Goal: Task Accomplishment & Management: Use online tool/utility

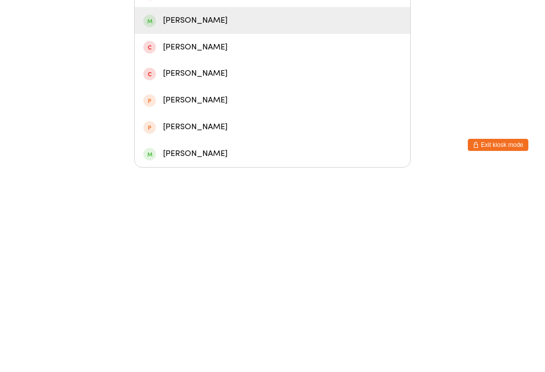
type input "Kiara"
click at [216, 218] on div "[PERSON_NAME]" at bounding box center [272, 225] width 259 height 14
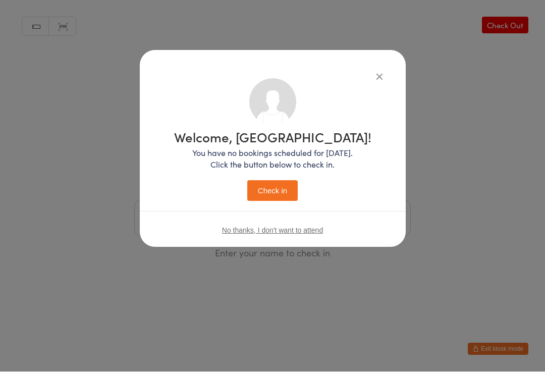
click at [281, 191] on button "Check in" at bounding box center [272, 191] width 51 height 21
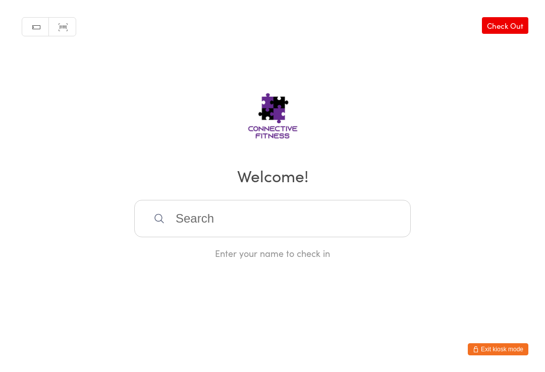
click at [174, 204] on input "search" at bounding box center [272, 218] width 277 height 37
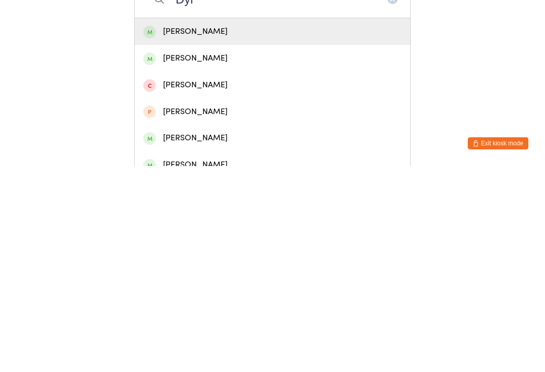
scroll to position [24, 0]
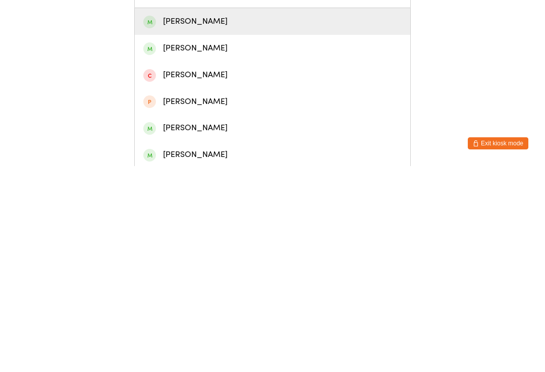
type input "Dyl"
click at [206, 327] on div "[PERSON_NAME]" at bounding box center [272, 334] width 259 height 14
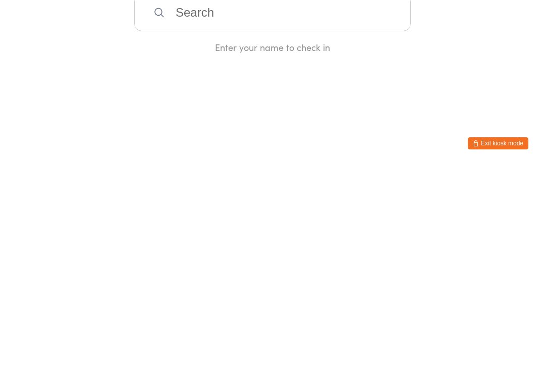
scroll to position [0, 0]
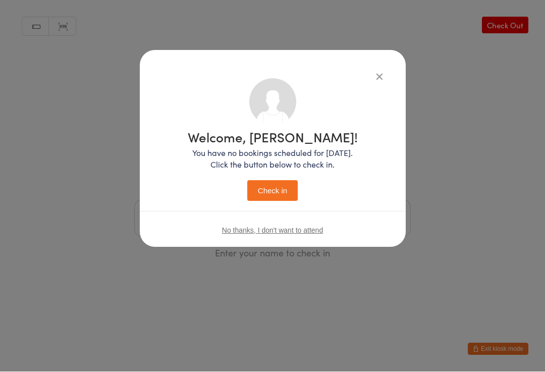
click at [290, 182] on button "Check in" at bounding box center [272, 191] width 51 height 21
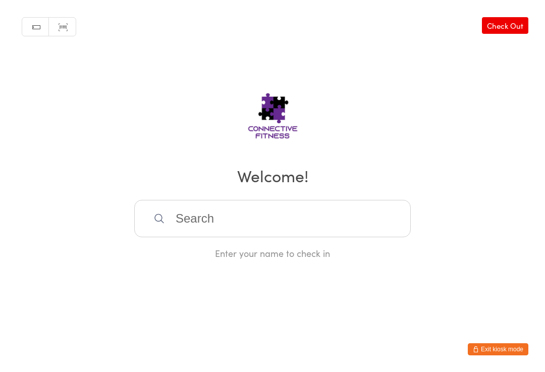
click at [266, 225] on input "search" at bounding box center [272, 218] width 277 height 37
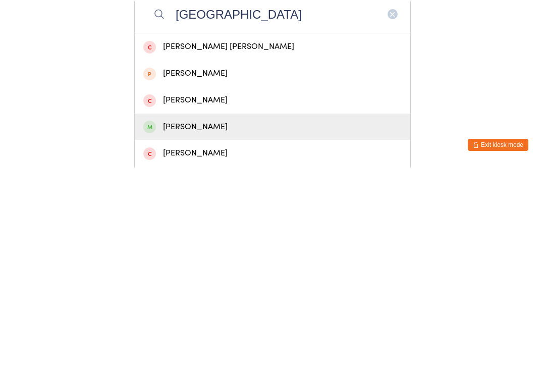
type input "[GEOGRAPHIC_DATA]"
click at [209, 318] on div "[PERSON_NAME]" at bounding box center [273, 331] width 276 height 27
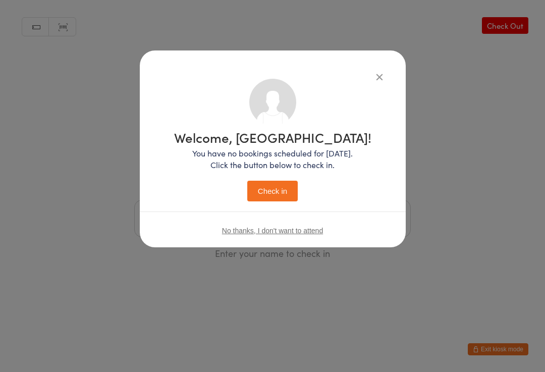
click at [267, 202] on button "Check in" at bounding box center [272, 191] width 51 height 21
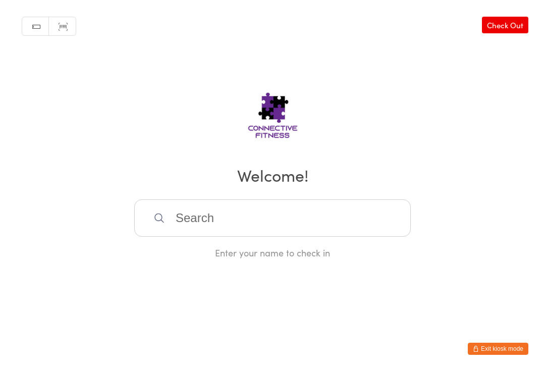
click at [228, 229] on input "search" at bounding box center [272, 218] width 277 height 37
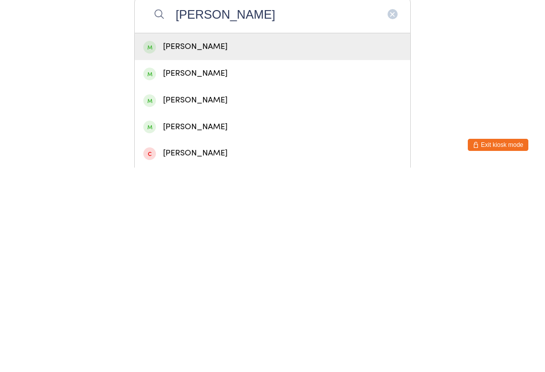
type input "[PERSON_NAME]"
click at [224, 325] on div "[PERSON_NAME]" at bounding box center [272, 332] width 259 height 14
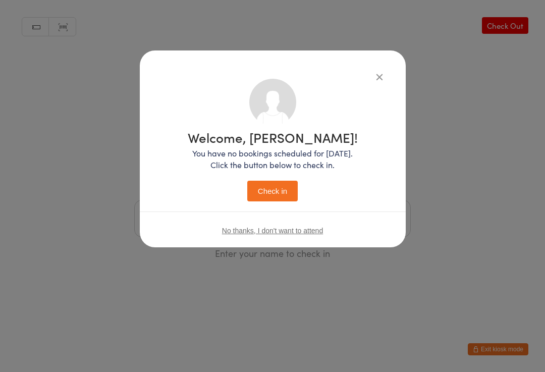
click at [281, 189] on button "Check in" at bounding box center [272, 191] width 51 height 21
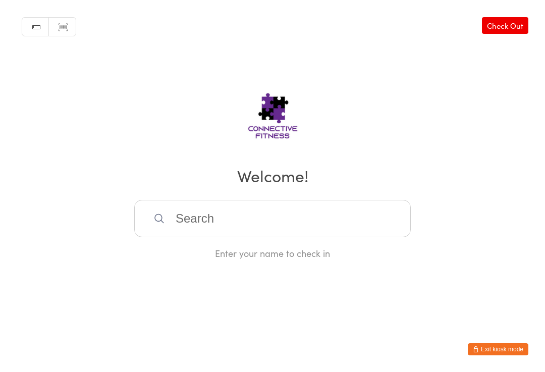
click at [225, 237] on input "search" at bounding box center [272, 218] width 277 height 37
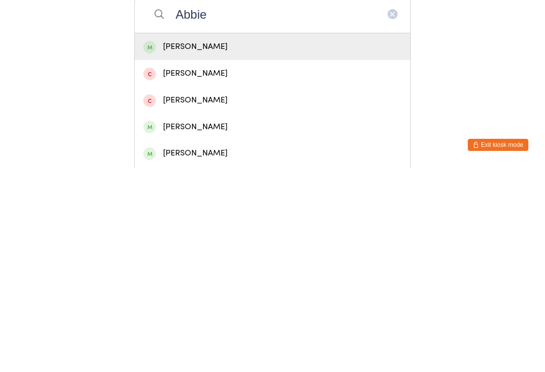
type input "Abbie"
click at [233, 244] on div "[PERSON_NAME]" at bounding box center [272, 251] width 259 height 14
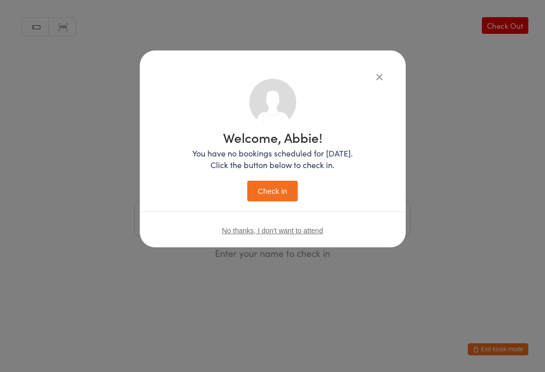
click at [275, 194] on button "Check in" at bounding box center [272, 191] width 51 height 21
